Goal: Contribute content

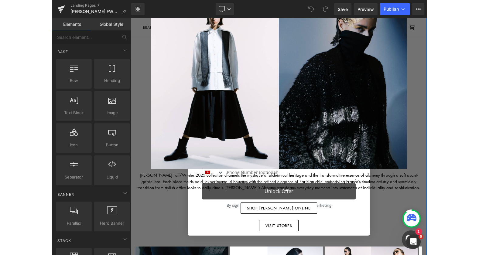
scroll to position [61, 0]
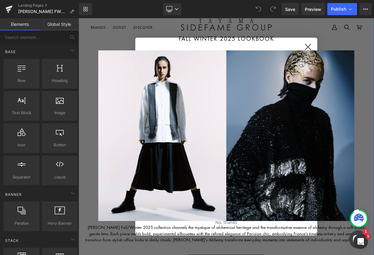
click at [359, 123] on div "Image Image Row" at bounding box center [226, 135] width 287 height 177
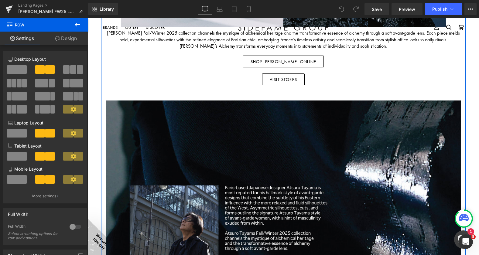
scroll to position [305, 0]
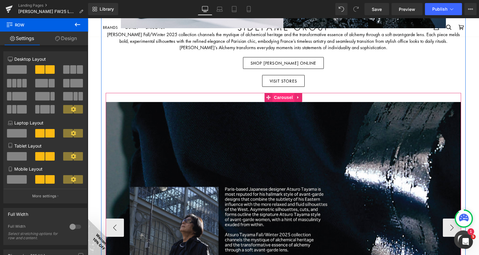
click at [284, 99] on span "Carousel" at bounding box center [283, 97] width 22 height 9
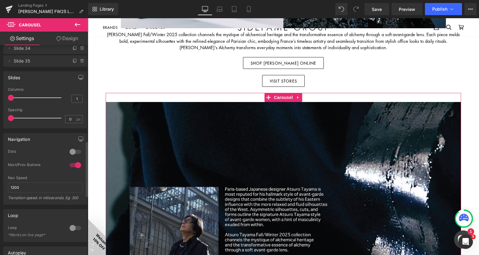
scroll to position [364, 0]
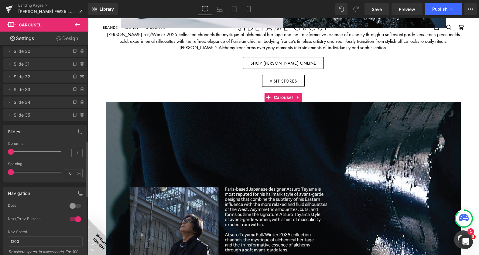
click at [35, 115] on span "Slide 35" at bounding box center [39, 115] width 51 height 12
click at [10, 115] on icon at bounding box center [9, 115] width 1 height 2
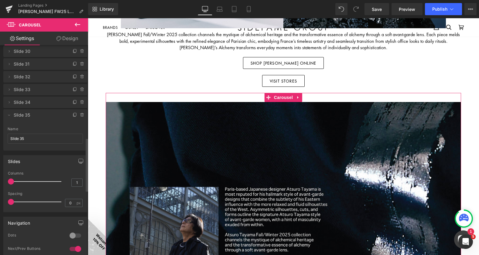
click at [40, 118] on span "Slide 35" at bounding box center [39, 115] width 51 height 12
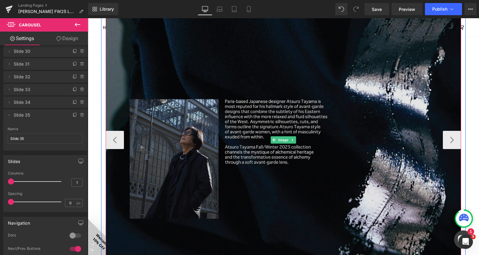
scroll to position [396, 0]
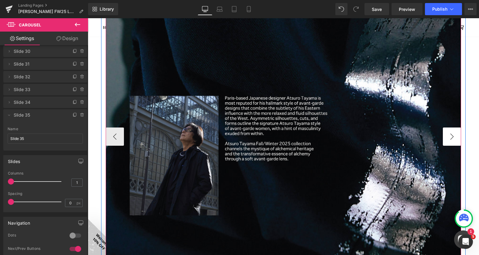
click at [451, 134] on button "›" at bounding box center [452, 137] width 18 height 18
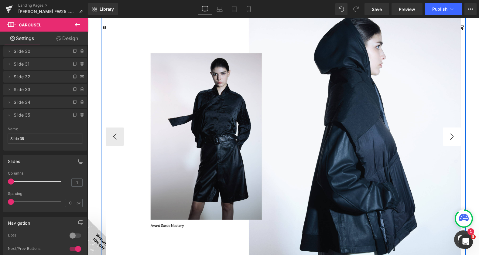
click at [451, 134] on button "›" at bounding box center [452, 137] width 18 height 18
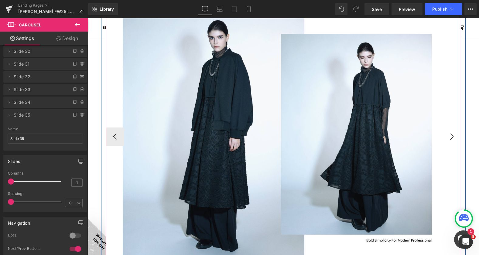
click at [451, 134] on button "›" at bounding box center [452, 137] width 18 height 18
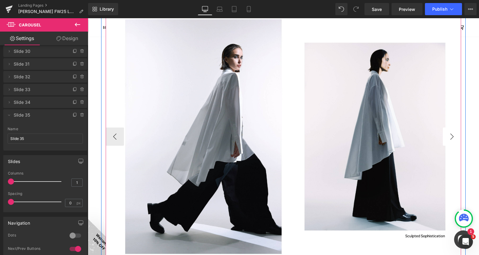
click at [451, 134] on button "›" at bounding box center [452, 137] width 18 height 18
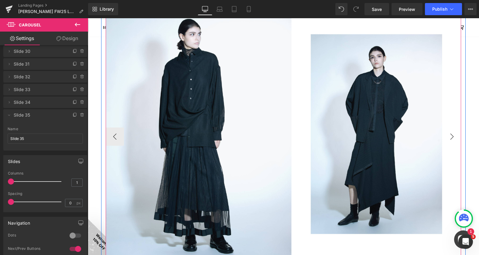
click at [451, 134] on button "›" at bounding box center [452, 137] width 18 height 18
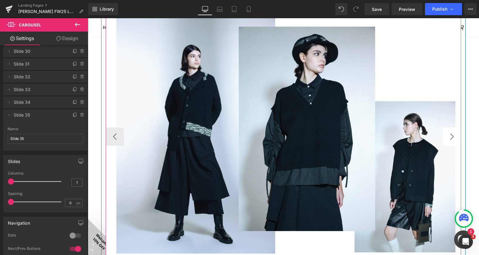
click at [451, 134] on button "›" at bounding box center [452, 137] width 18 height 18
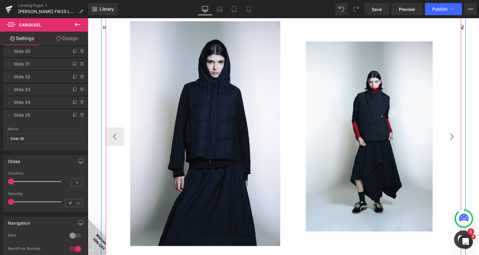
click at [451, 134] on button "›" at bounding box center [452, 137] width 18 height 18
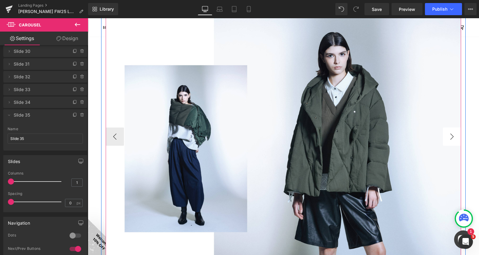
click at [451, 134] on button "›" at bounding box center [452, 137] width 18 height 18
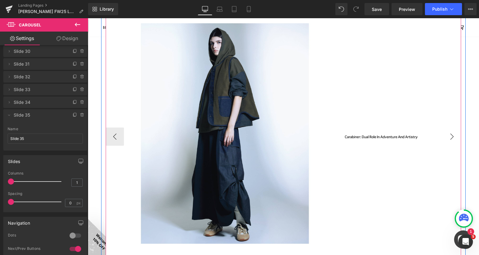
click at [451, 134] on button "›" at bounding box center [452, 137] width 18 height 18
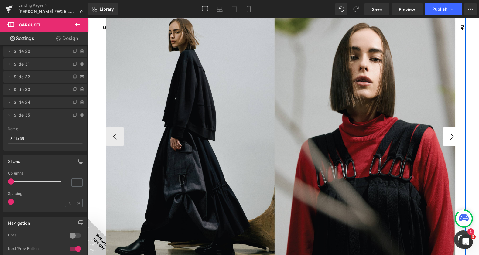
click at [451, 134] on button "›" at bounding box center [452, 137] width 18 height 18
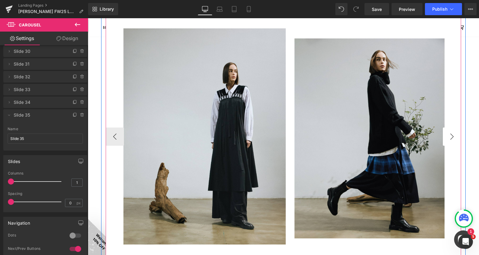
click at [451, 134] on button "›" at bounding box center [452, 137] width 18 height 18
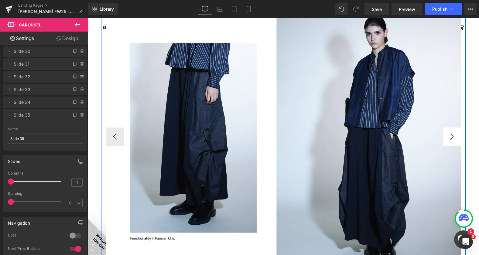
click at [451, 134] on button "›" at bounding box center [452, 137] width 18 height 18
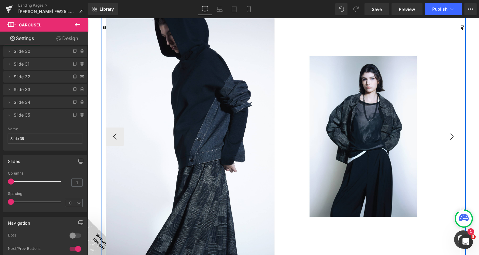
click at [451, 134] on button "›" at bounding box center [452, 137] width 18 height 18
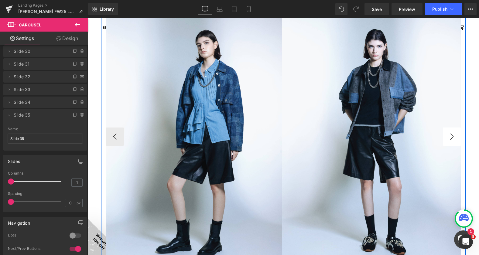
click at [451, 134] on button "›" at bounding box center [452, 137] width 18 height 18
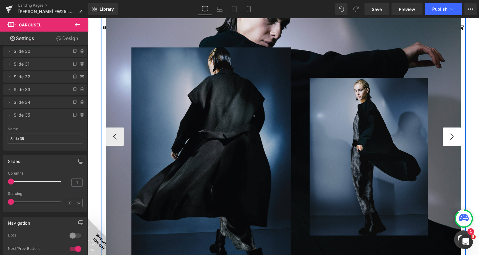
click at [451, 134] on button "›" at bounding box center [452, 137] width 18 height 18
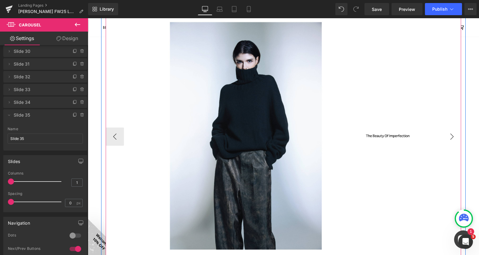
click at [451, 134] on button "›" at bounding box center [452, 137] width 18 height 18
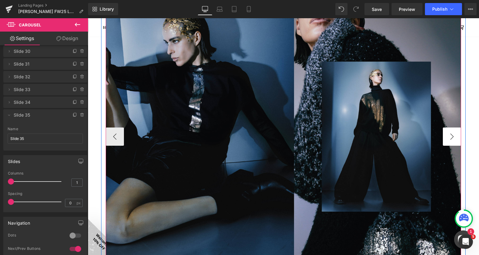
click at [451, 134] on button "›" at bounding box center [452, 137] width 18 height 18
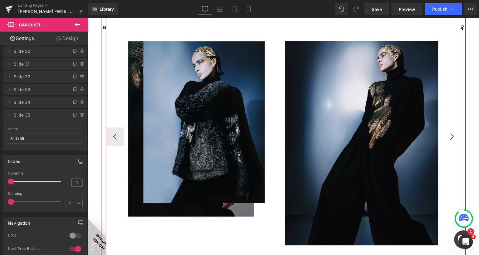
click at [451, 134] on button "›" at bounding box center [452, 137] width 18 height 18
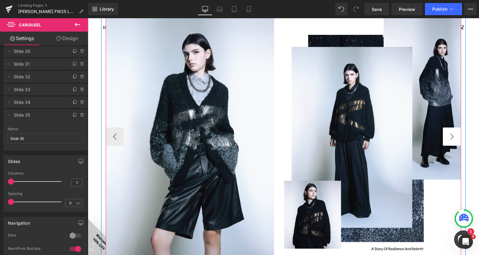
click at [451, 134] on button "›" at bounding box center [452, 137] width 18 height 18
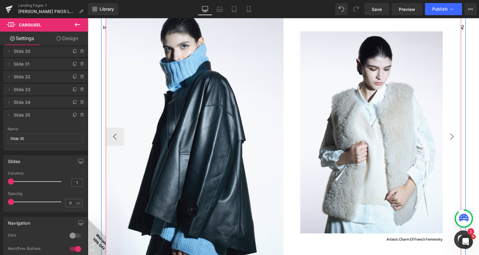
click at [451, 134] on button "›" at bounding box center [452, 137] width 18 height 18
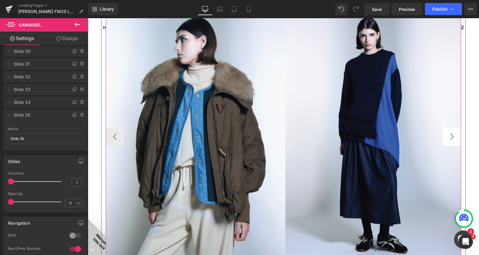
click at [451, 134] on button "›" at bounding box center [452, 137] width 18 height 18
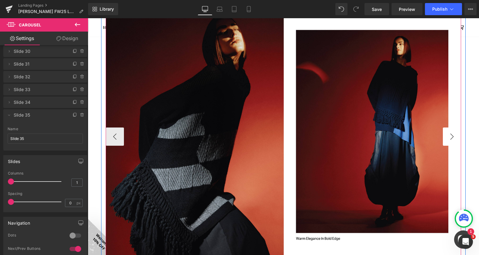
click at [451, 134] on button "›" at bounding box center [452, 137] width 18 height 18
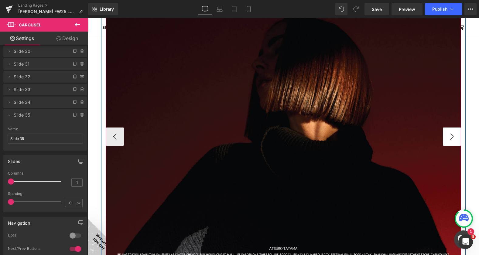
click at [451, 134] on button "›" at bounding box center [452, 137] width 18 height 18
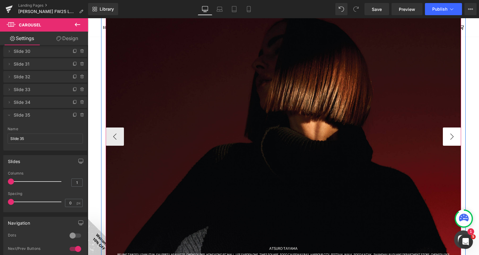
click at [451, 134] on button "›" at bounding box center [452, 137] width 18 height 18
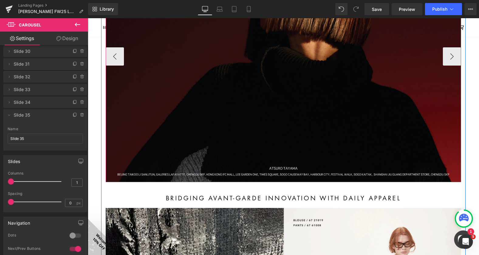
scroll to position [487, 0]
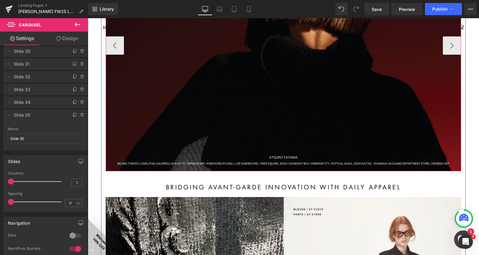
click at [249, 124] on img at bounding box center [283, 45] width 355 height 251
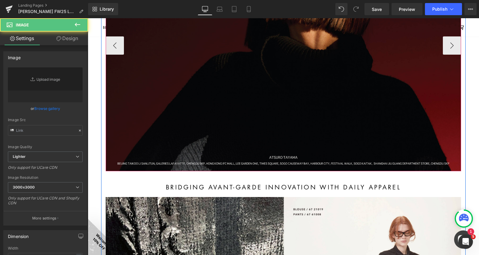
type input "[URL][DOMAIN_NAME]"
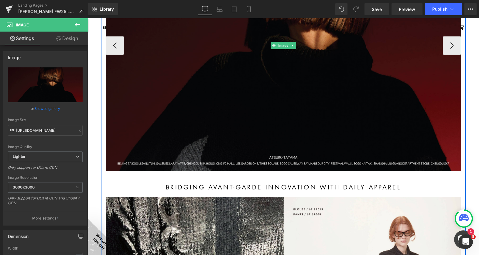
click at [308, 141] on img at bounding box center [283, 45] width 355 height 251
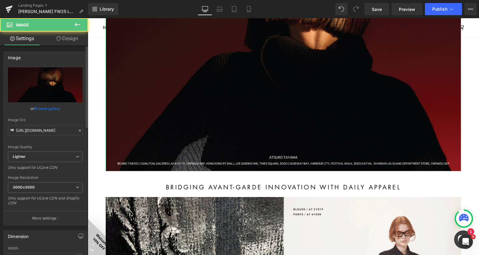
click at [40, 104] on link "Browse gallery" at bounding box center [47, 108] width 26 height 11
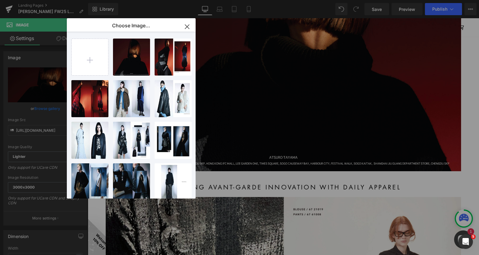
click at [144, 23] on p "Choose Image..." at bounding box center [131, 25] width 38 height 6
click at [94, 57] on input "file" at bounding box center [90, 57] width 36 height 36
type input "C:\fakepath\lookbookFW2025-35.jpg"
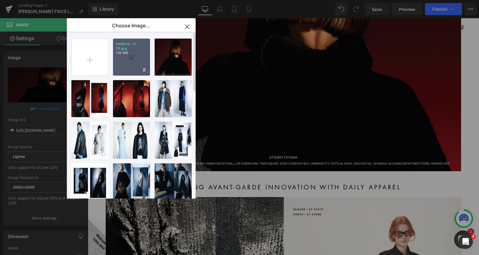
drag, startPoint x: 139, startPoint y: 54, endPoint x: 58, endPoint y: 41, distance: 81.8
click at [139, 54] on p "1.19 MB" at bounding box center [131, 53] width 31 height 5
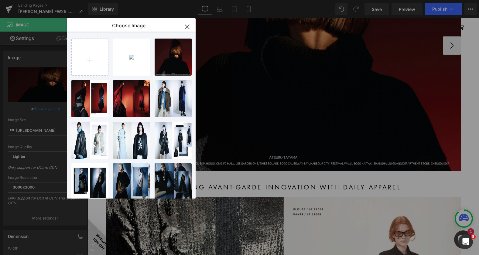
type input "[URL][DOMAIN_NAME]"
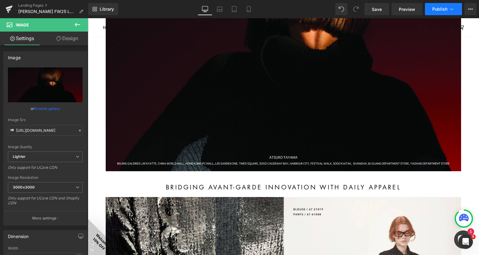
click at [451, 7] on icon at bounding box center [451, 9] width 6 height 6
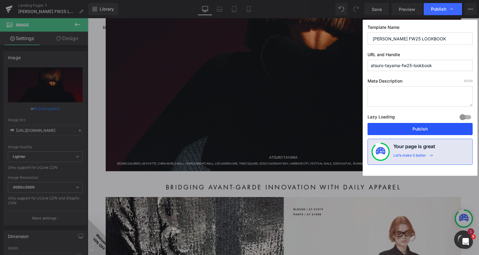
click at [428, 126] on button "Publish" at bounding box center [419, 129] width 105 height 12
